Goal: Task Accomplishment & Management: Use online tool/utility

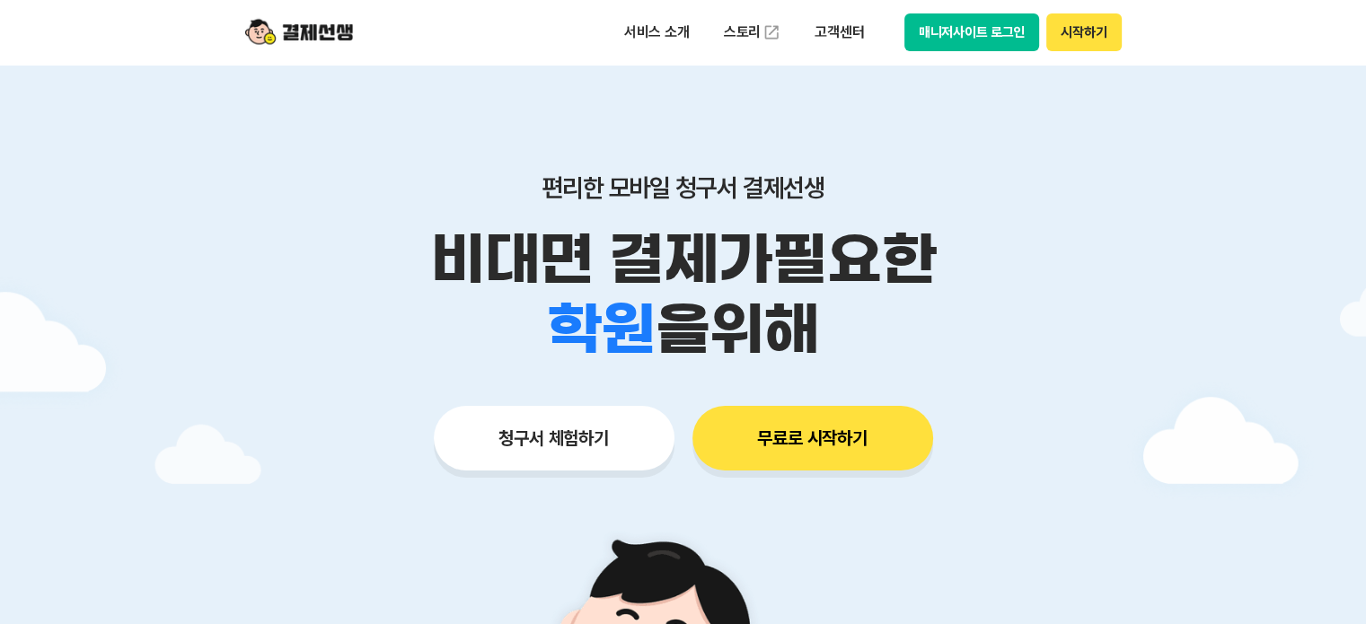
click at [1092, 33] on button "시작하기" at bounding box center [1083, 32] width 75 height 38
click at [1080, 34] on button "시작하기" at bounding box center [1083, 32] width 75 height 38
click at [1101, 39] on button "시작하기" at bounding box center [1083, 32] width 75 height 38
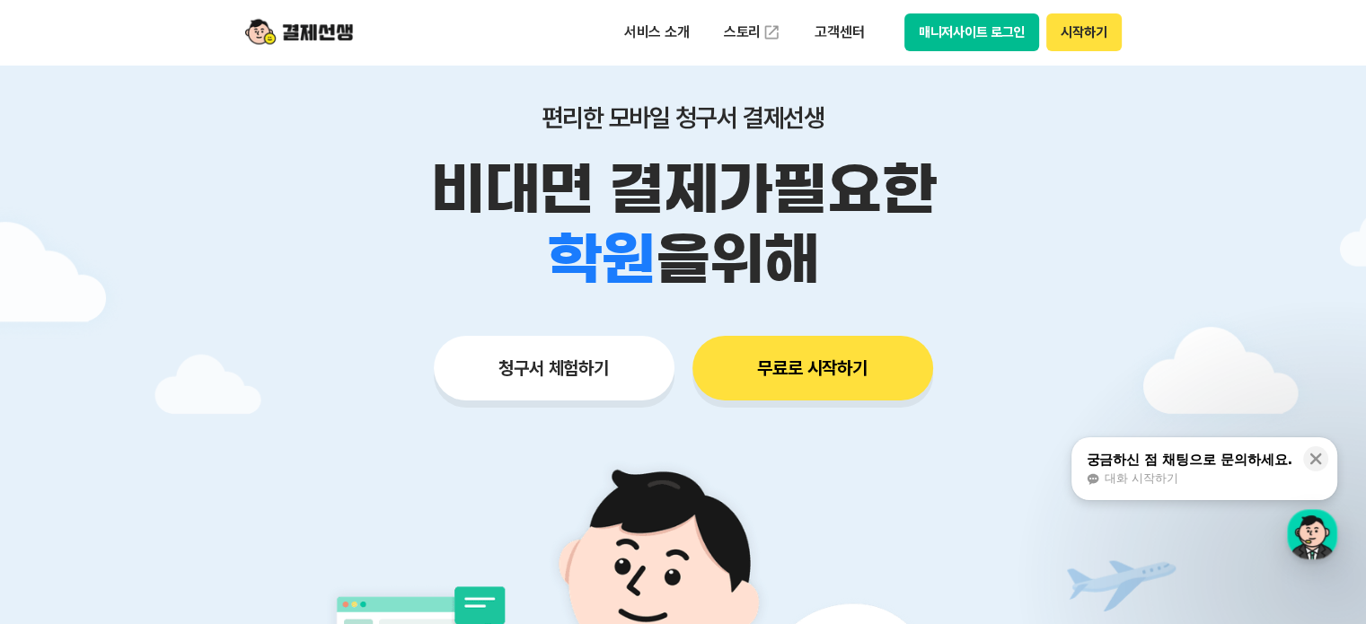
scroll to position [180, 0]
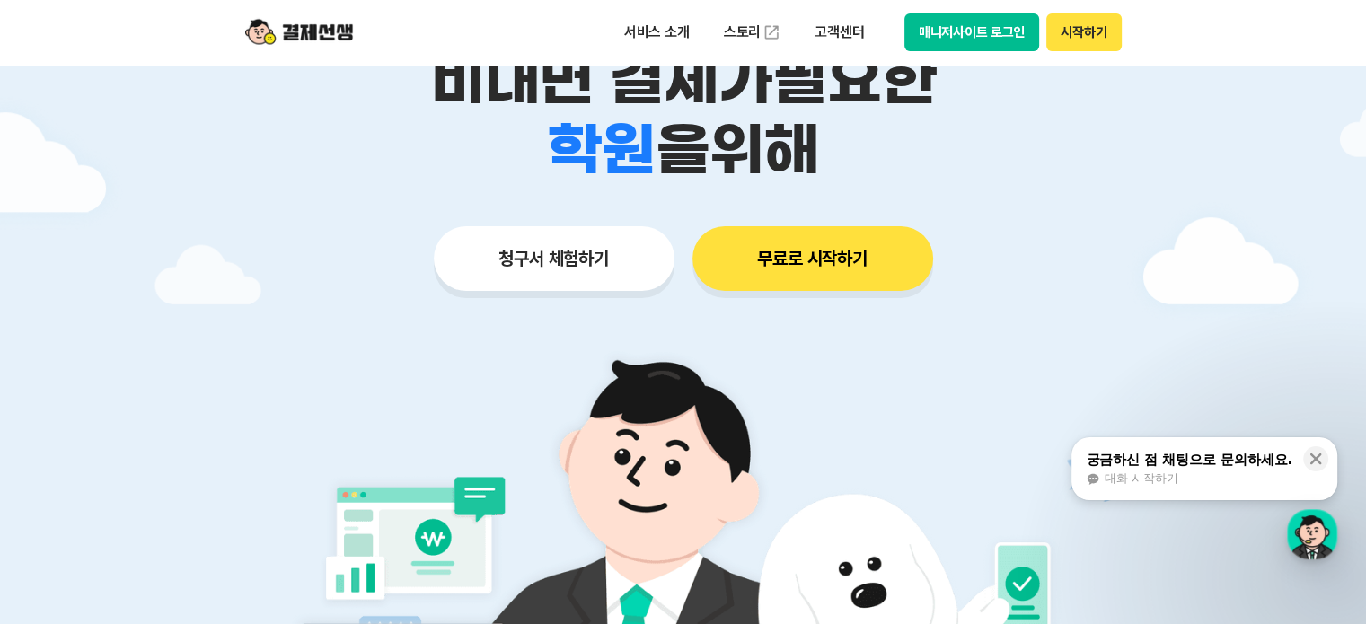
click at [786, 254] on button "무료로 시작하기" at bounding box center [812, 258] width 241 height 65
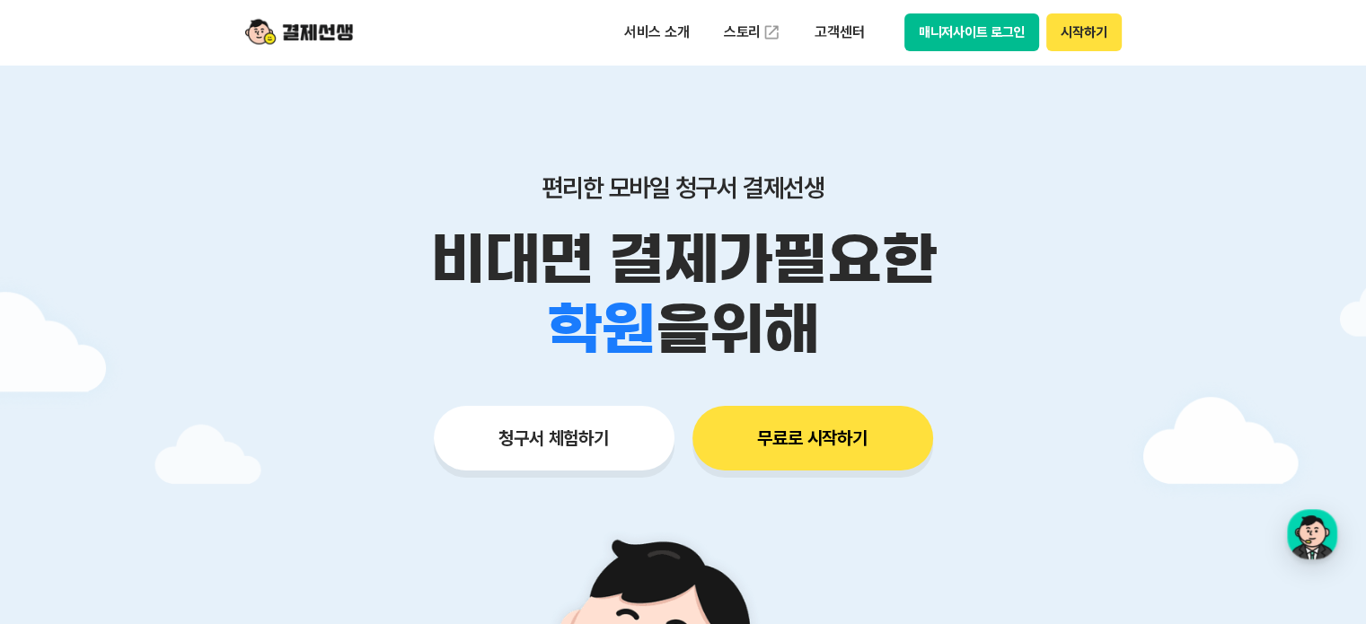
click at [584, 422] on button "청구서 체험하기" at bounding box center [554, 438] width 241 height 65
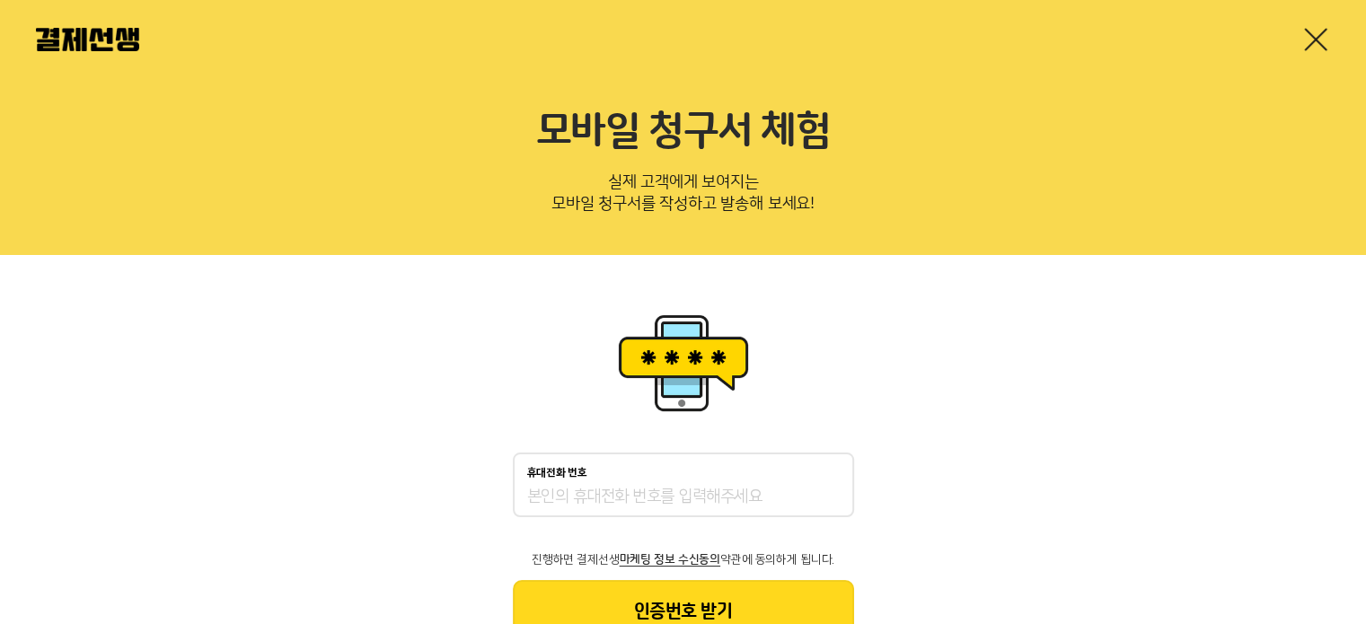
click at [114, 41] on img at bounding box center [87, 39] width 103 height 23
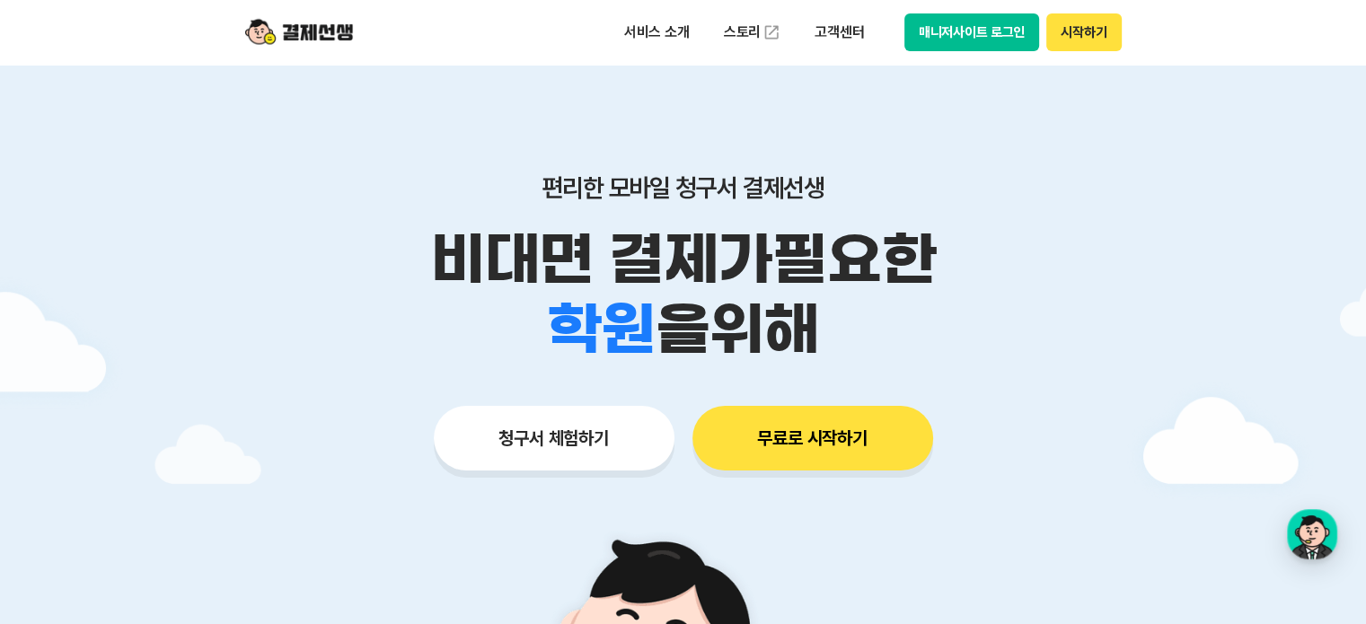
click at [847, 450] on button "무료로 시작하기" at bounding box center [812, 438] width 241 height 65
